Goal: Information Seeking & Learning: Learn about a topic

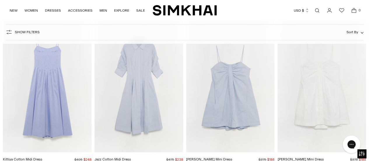
scroll to position [3174, 0]
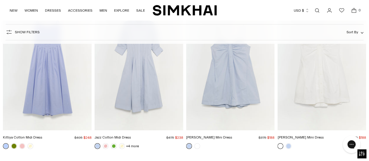
click at [0, 0] on img "Jazz Cotton Midi Dress" at bounding box center [0, 0] width 0 height 0
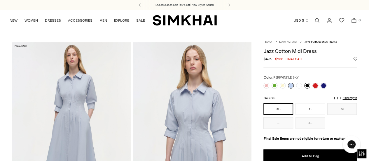
click at [307, 85] on link at bounding box center [307, 86] width 6 height 6
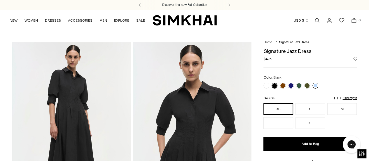
click at [314, 85] on link at bounding box center [315, 86] width 6 height 6
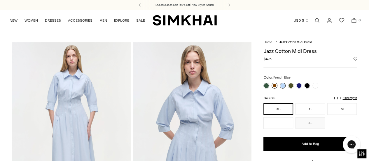
click at [275, 85] on link at bounding box center [275, 86] width 6 height 6
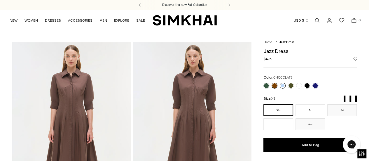
click at [281, 85] on link at bounding box center [283, 86] width 6 height 6
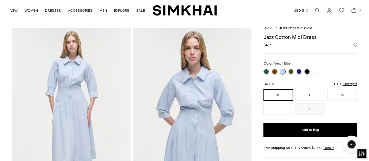
scroll to position [24, 0]
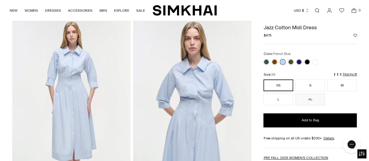
click at [71, 114] on img at bounding box center [71, 108] width 118 height 178
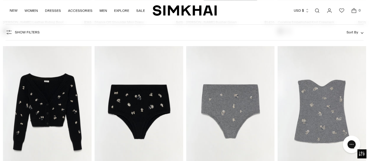
scroll to position [2670, 0]
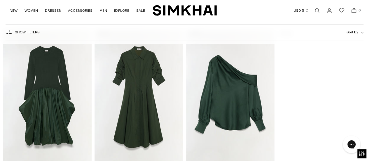
scroll to position [5650, 0]
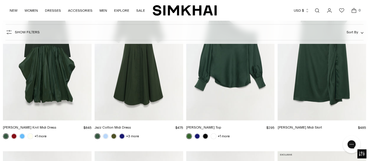
click at [0, 0] on img "Jazz Cotton Midi Dress" at bounding box center [0, 0] width 0 height 0
